Goal: Task Accomplishment & Management: Use online tool/utility

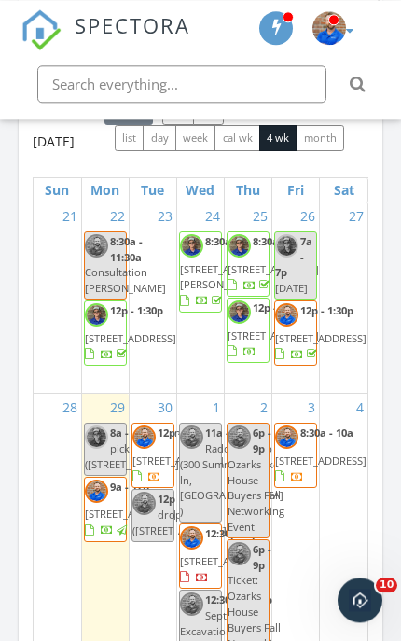
scroll to position [2564, 0]
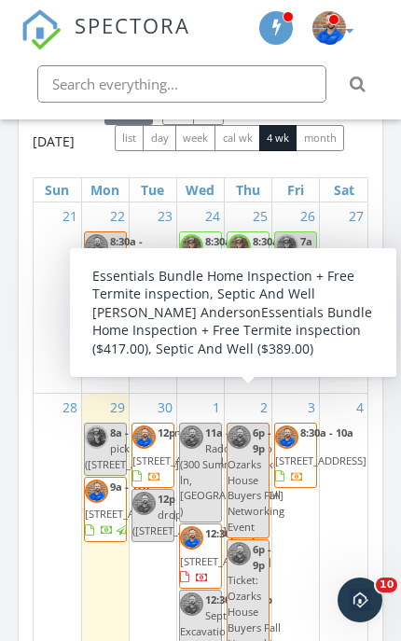
click at [255, 342] on span "[STREET_ADDRESS]" at bounding box center [273, 335] width 91 height 14
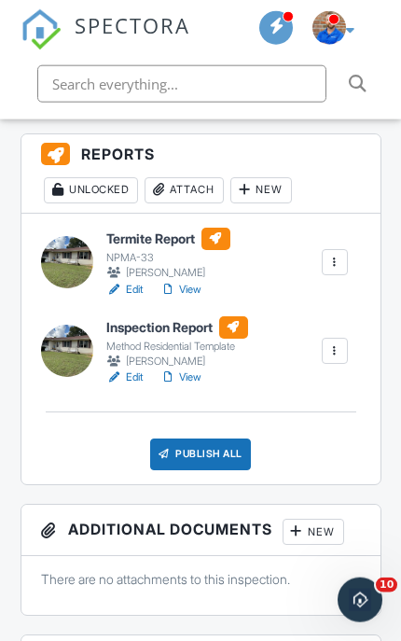
scroll to position [506, 0]
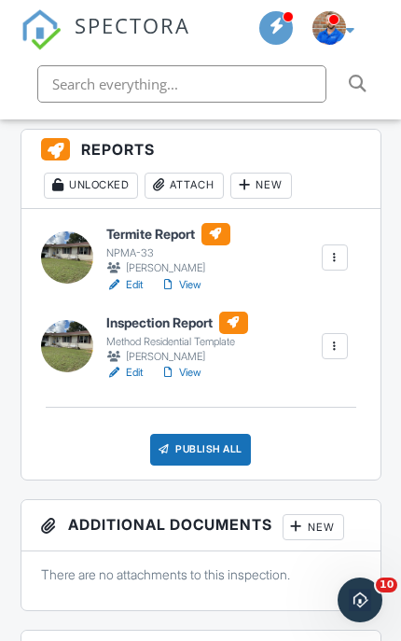
click at [206, 449] on div "Publish All" at bounding box center [201, 450] width 102 height 32
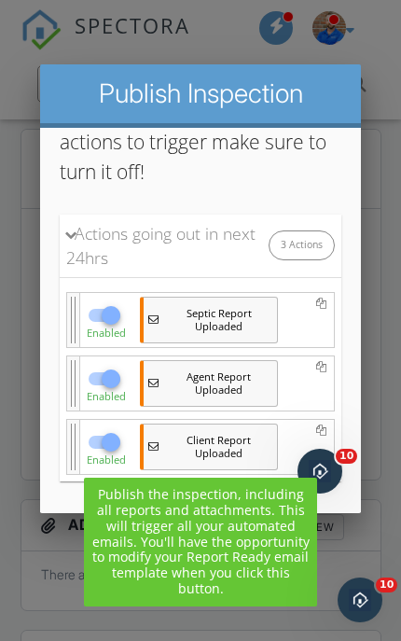
scroll to position [505, 0]
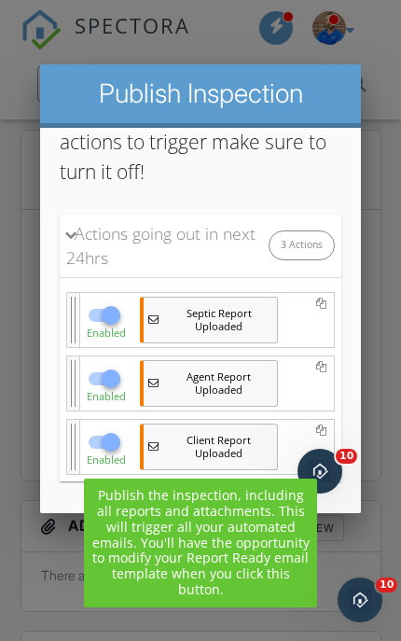
click at [307, 168] on p "Select the actions you want to trigger when publishing your Inspection. If you …" at bounding box center [201, 97] width 282 height 176
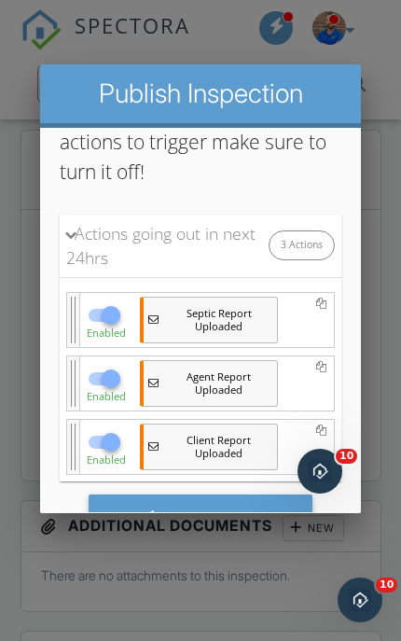
click at [199, 521] on div "Save & Publish" at bounding box center [201, 518] width 225 height 50
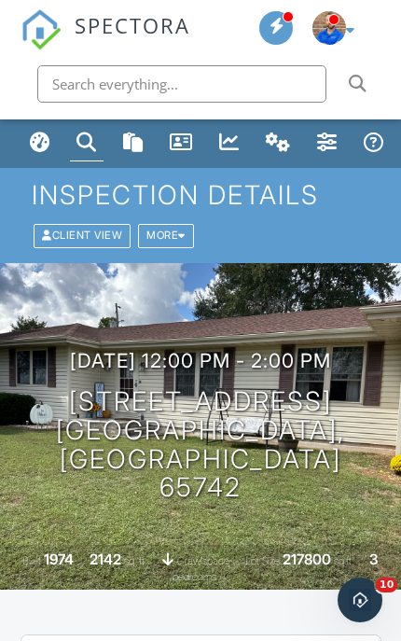
click at [33, 137] on div "Dashboard" at bounding box center [40, 142] width 21 height 21
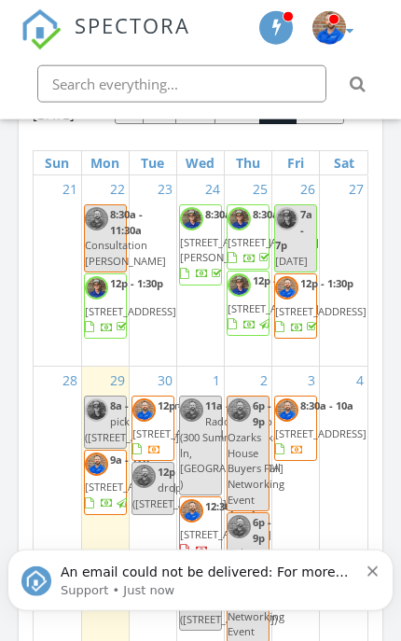
scroll to position [2591, 0]
